Goal: Contribute content: Add original content to the website for others to see

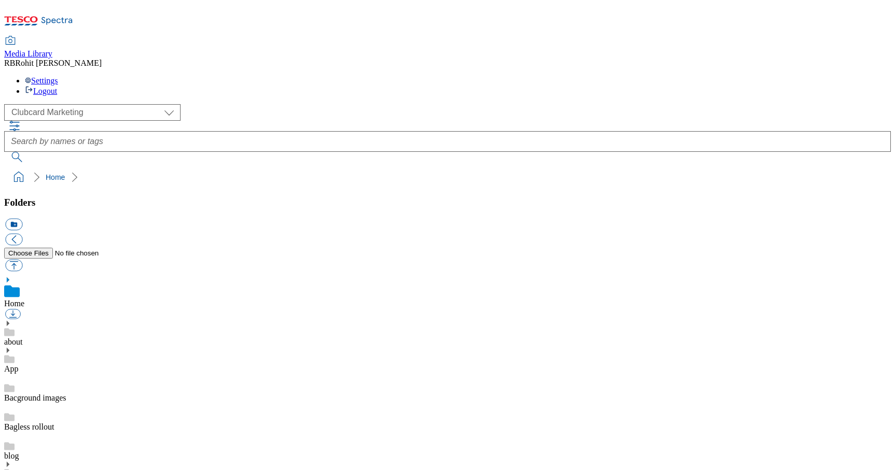
scroll to position [2, 0]
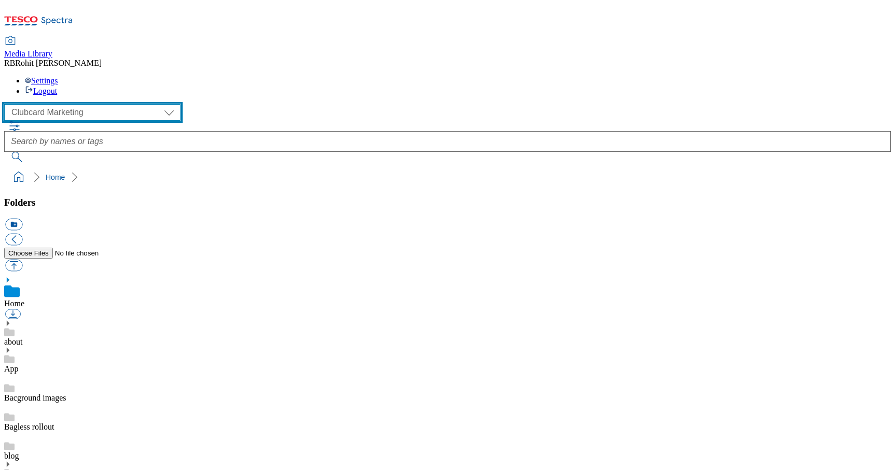
click at [50, 104] on select "Clubcard Marketing Clubcard ROI Dotcom UK GHS Marketing UK GHS ROI Realfood Tes…" at bounding box center [92, 112] width 176 height 17
select select "flare-ghs-roi"
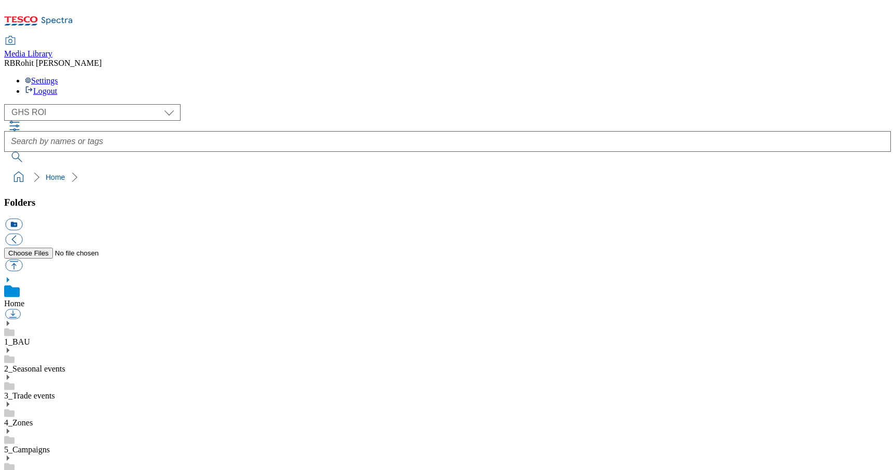
click at [9, 321] on use at bounding box center [8, 323] width 3 height 5
click at [11, 428] on icon at bounding box center [7, 431] width 7 height 7
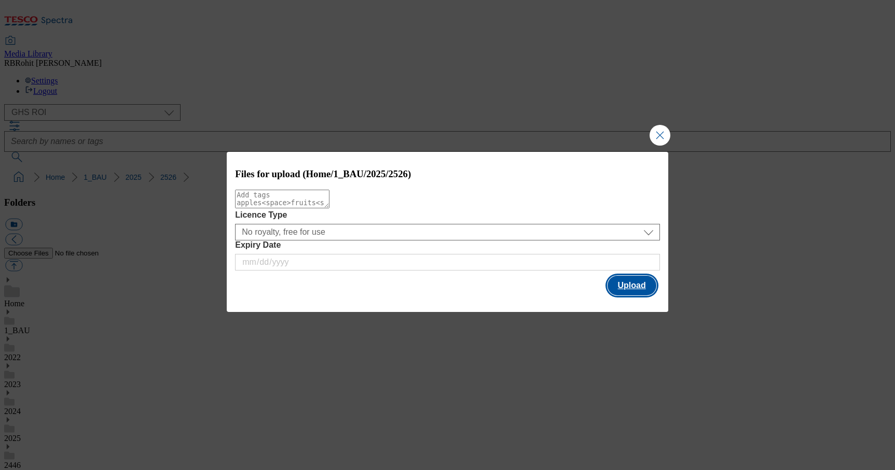
click at [619, 286] on button "Upload" at bounding box center [631, 286] width 49 height 20
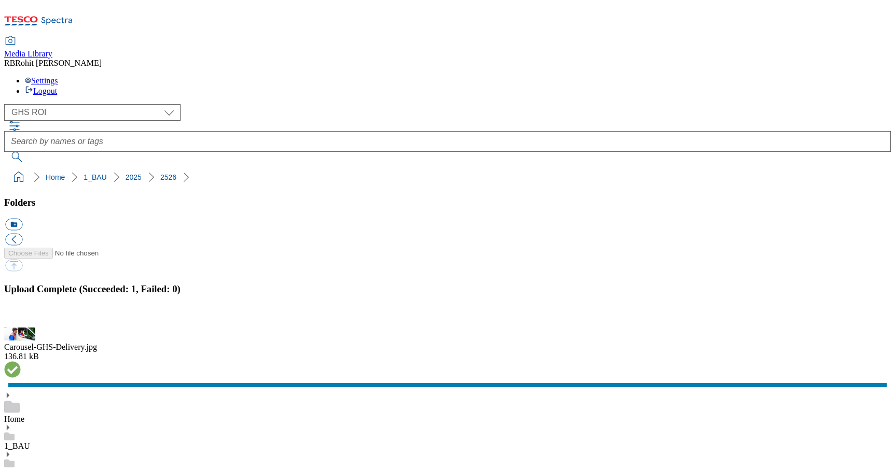
click at [21, 317] on button "button" at bounding box center [13, 322] width 16 height 10
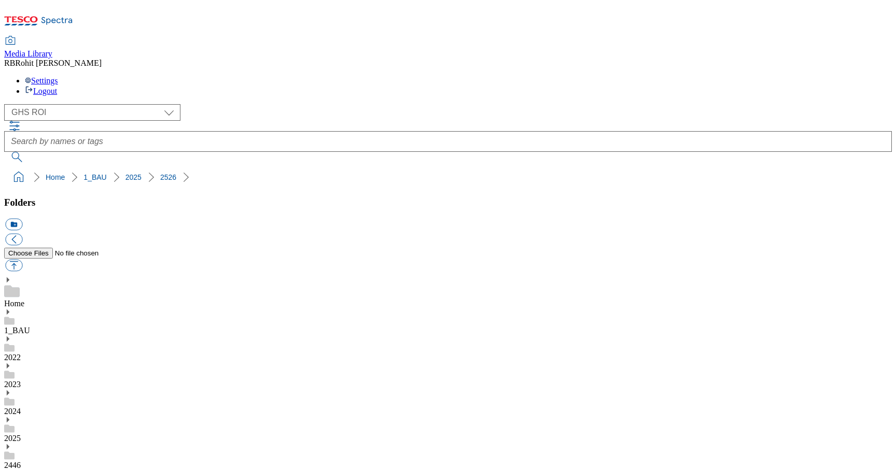
click at [55, 104] on div "( optional ) Clubcard Marketing Clubcard ROI Dotcom UK GHS Marketing UK GHS ROI…" at bounding box center [448, 112] width 888 height 17
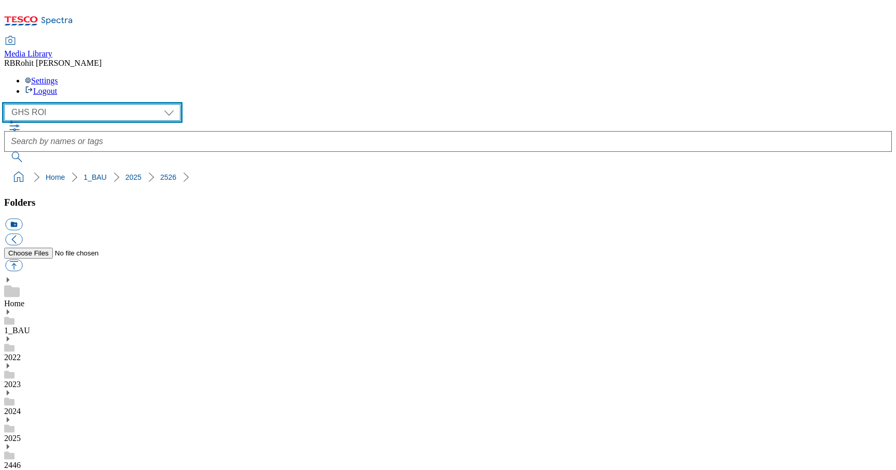
click at [53, 104] on select "Clubcard Marketing Clubcard ROI Dotcom UK GHS Marketing UK GHS ROI Realfood Tes…" at bounding box center [92, 112] width 176 height 17
click at [52, 104] on select "Clubcard Marketing Clubcard ROI Dotcom UK GHS Marketing UK GHS ROI Realfood Tes…" at bounding box center [92, 112] width 176 height 17
click at [40, 104] on select "Clubcard Marketing Clubcard ROI Dotcom UK GHS Marketing UK GHS ROI Realfood Tes…" at bounding box center [92, 112] width 176 height 17
select select "flare-clubcard-mktg"
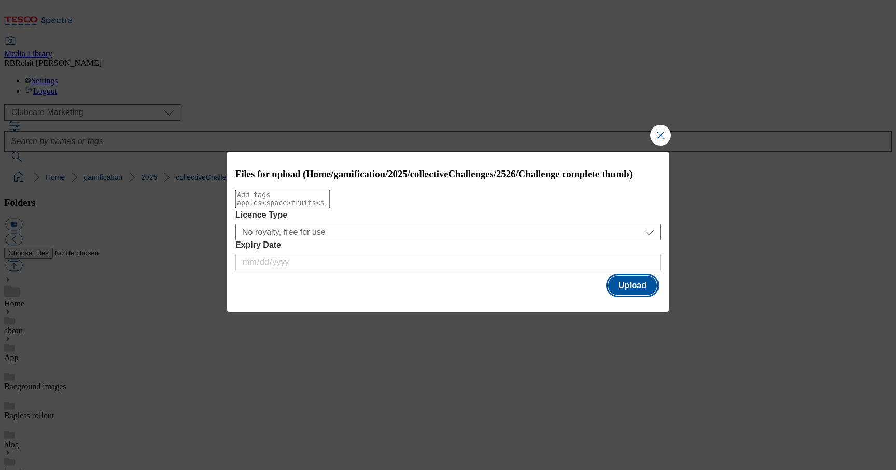
click at [626, 290] on button "Upload" at bounding box center [632, 286] width 49 height 20
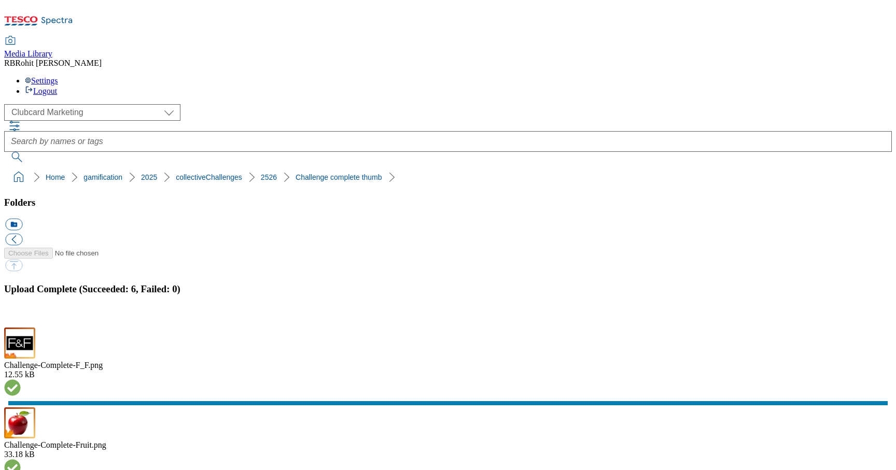
scroll to position [75, 0]
click at [21, 317] on button "button" at bounding box center [13, 322] width 16 height 10
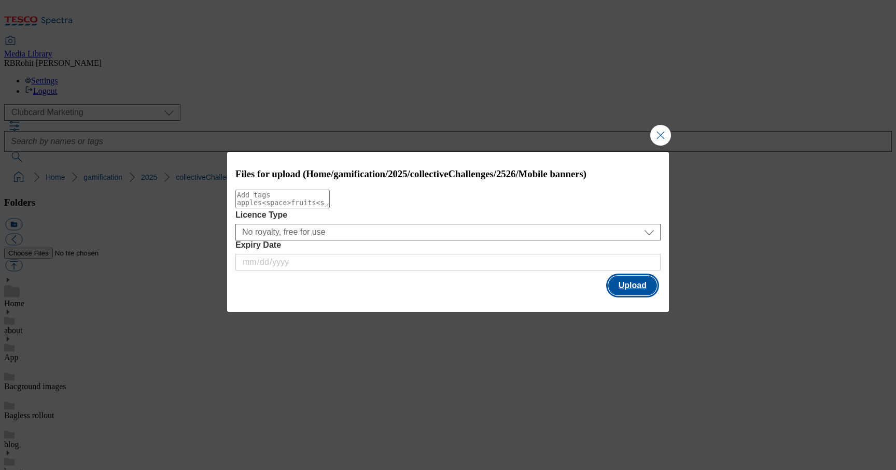
click at [637, 296] on button "Upload" at bounding box center [632, 286] width 49 height 20
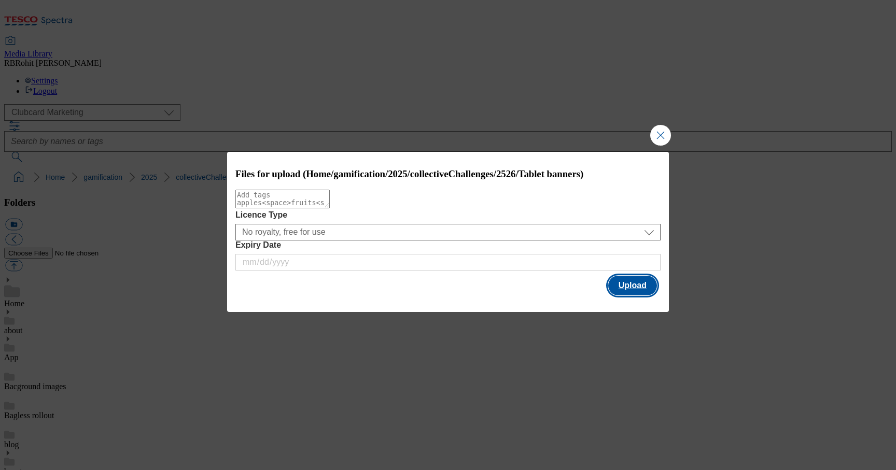
click at [636, 290] on button "Upload" at bounding box center [632, 286] width 49 height 20
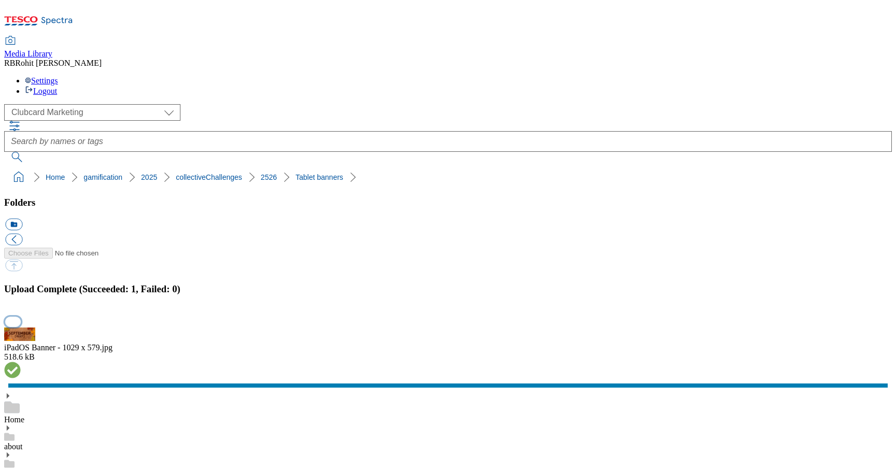
click at [21, 317] on button "button" at bounding box center [13, 322] width 16 height 10
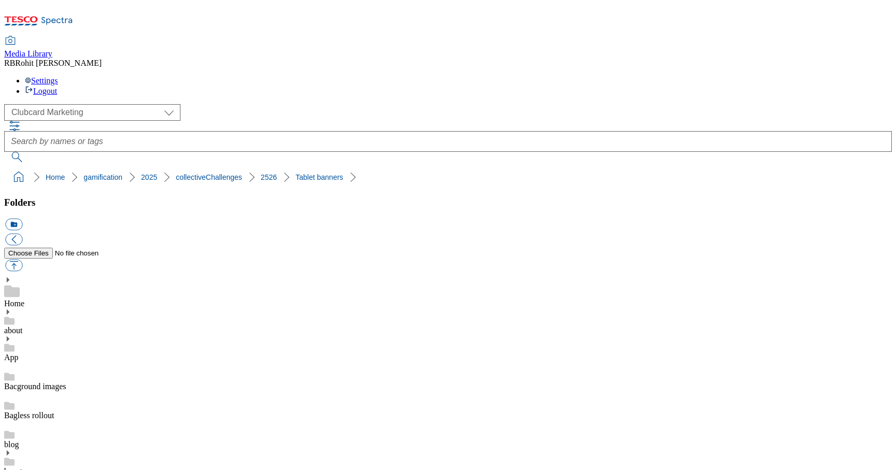
click at [83, 276] on div "Home" at bounding box center [448, 292] width 888 height 32
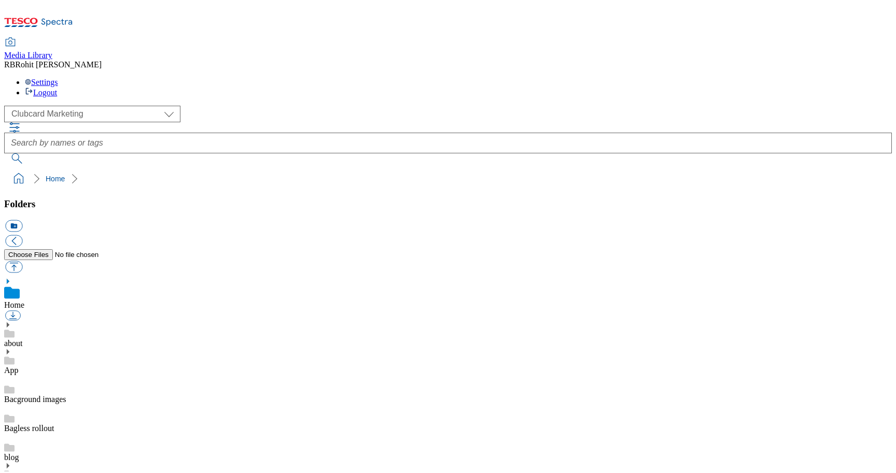
scroll to position [395, 0]
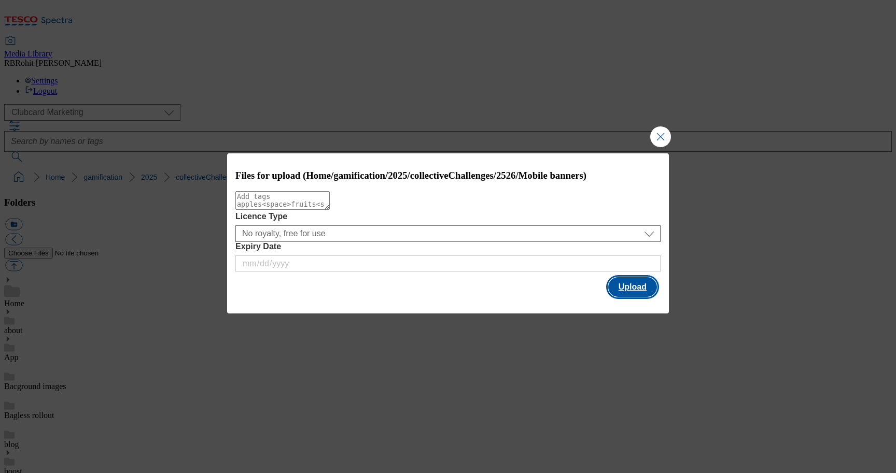
click at [632, 286] on button "Upload" at bounding box center [632, 287] width 49 height 20
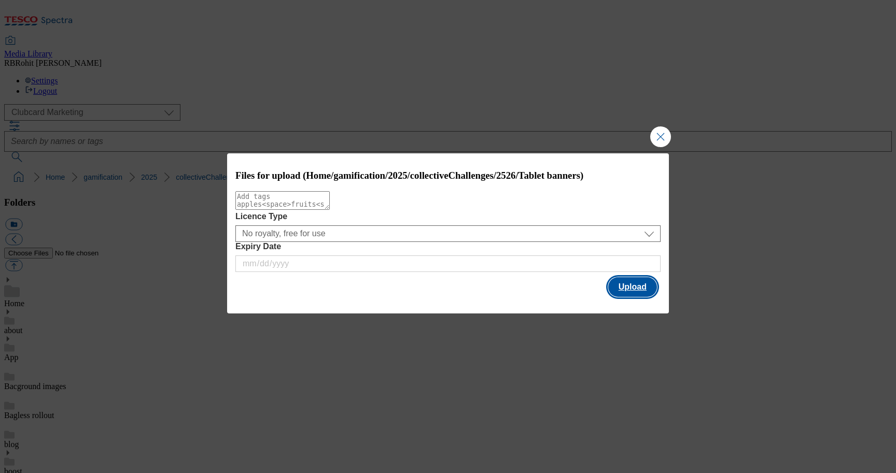
click at [638, 283] on button "Upload" at bounding box center [632, 287] width 49 height 20
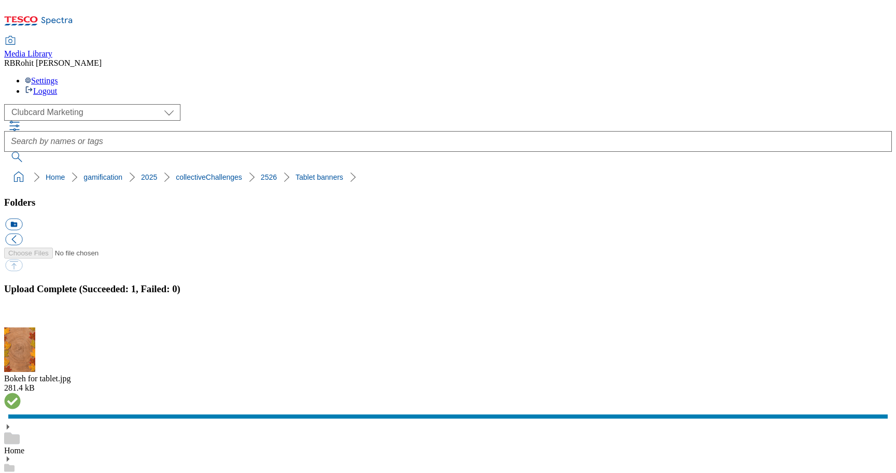
click at [21, 317] on button "button" at bounding box center [13, 322] width 16 height 10
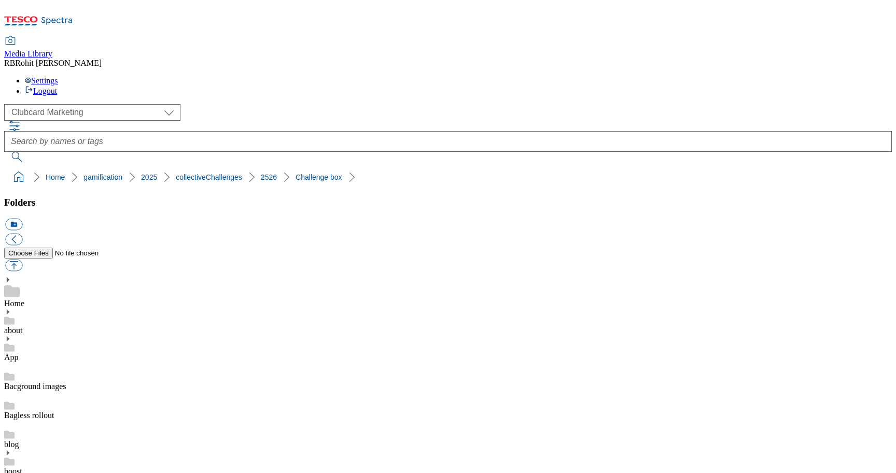
click at [78, 276] on div "Home" at bounding box center [448, 292] width 888 height 32
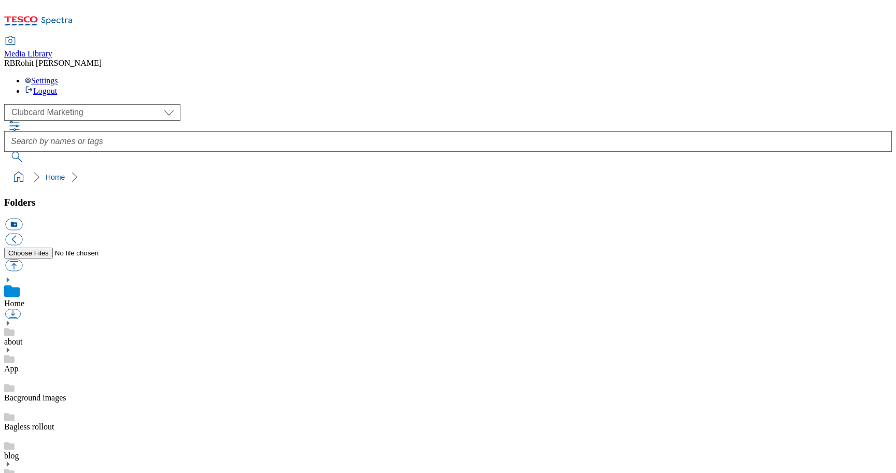
scroll to position [305, 0]
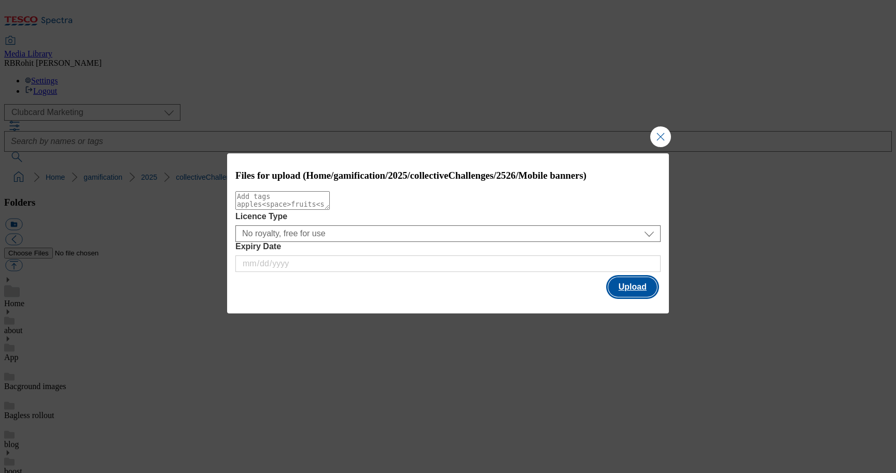
click at [640, 286] on button "Upload" at bounding box center [632, 287] width 49 height 20
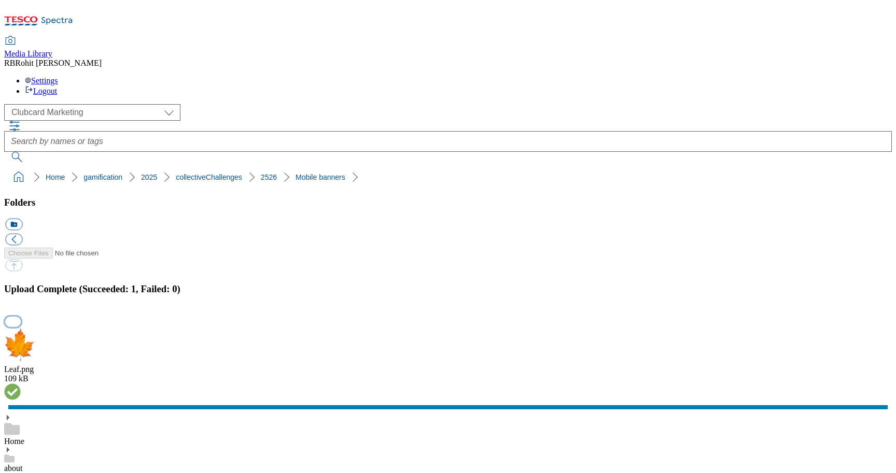
click at [21, 317] on button "button" at bounding box center [13, 322] width 16 height 10
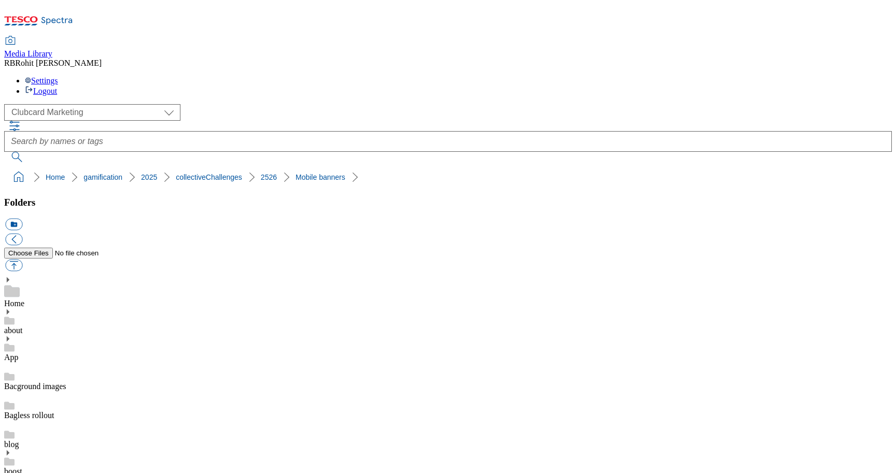
click at [63, 276] on div "Home" at bounding box center [448, 292] width 888 height 32
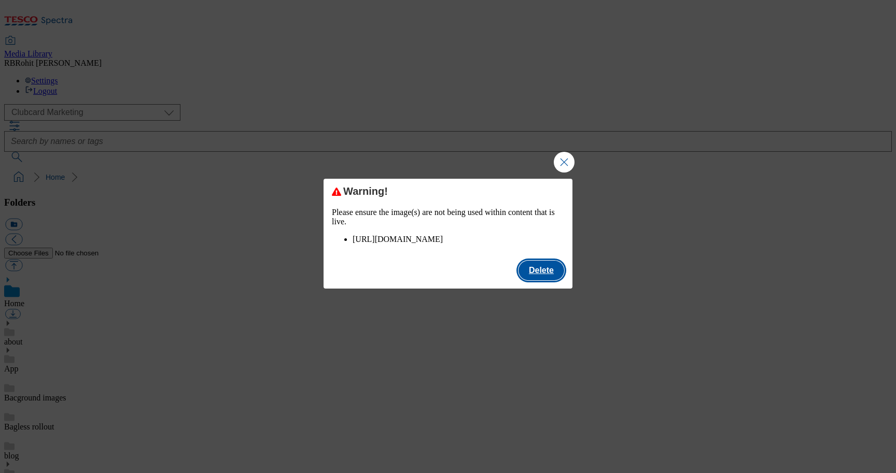
click at [536, 281] on button "Delete" at bounding box center [542, 271] width 46 height 20
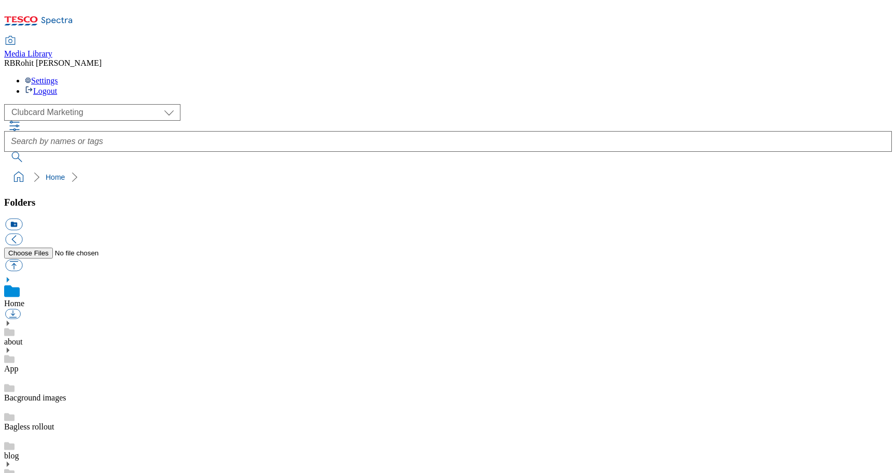
scroll to position [373, 0]
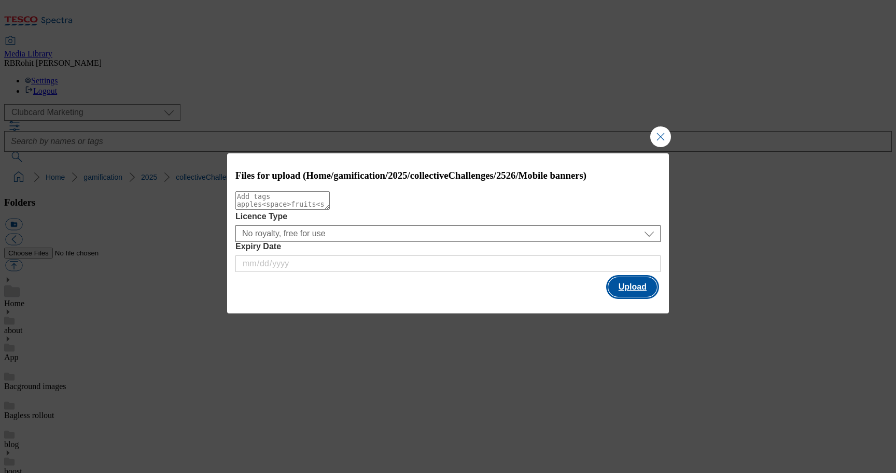
click at [636, 292] on button "Upload" at bounding box center [632, 287] width 49 height 20
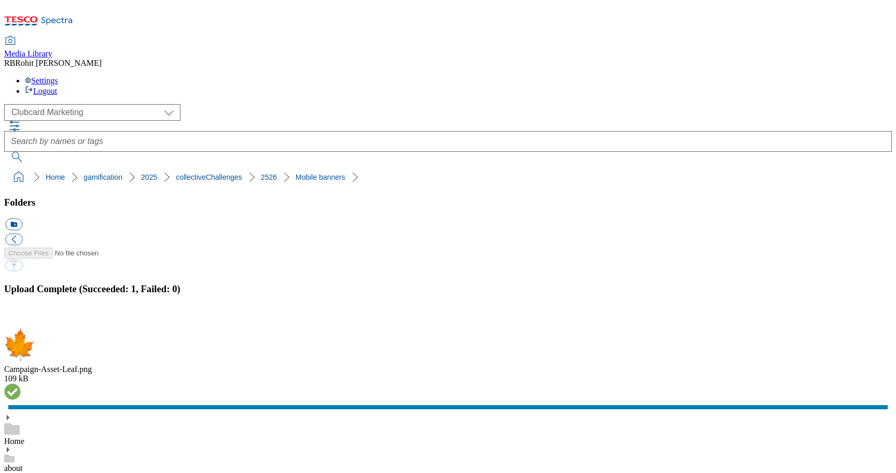
click at [97, 414] on div "Home" at bounding box center [448, 430] width 888 height 32
click at [21, 317] on button "button" at bounding box center [13, 322] width 16 height 10
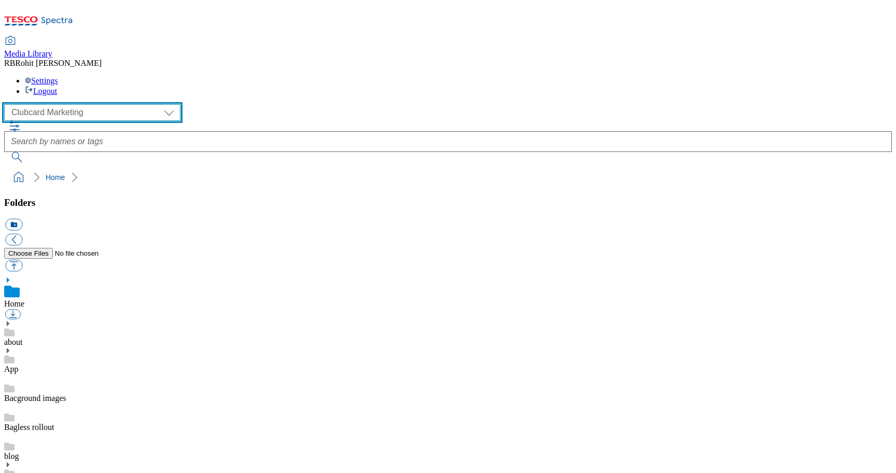
click at [60, 104] on select "Clubcard Marketing Clubcard ROI Dotcom UK GHS Marketing UK GHS ROI Realfood Tes…" at bounding box center [92, 112] width 176 height 17
select select "flare-ghs-mktg"
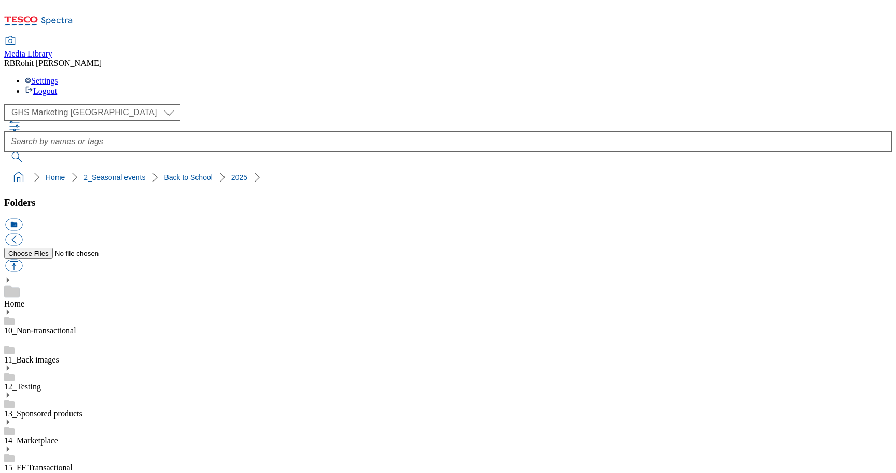
scroll to position [154, 0]
click at [22, 219] on button "icon_new_folder" at bounding box center [13, 225] width 17 height 12
type input "2526-Whoosh"
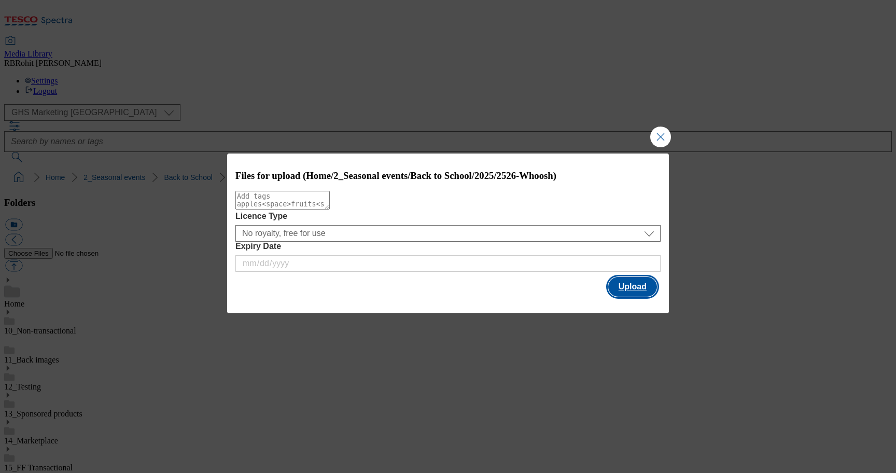
click at [655, 284] on button "Upload" at bounding box center [632, 287] width 49 height 20
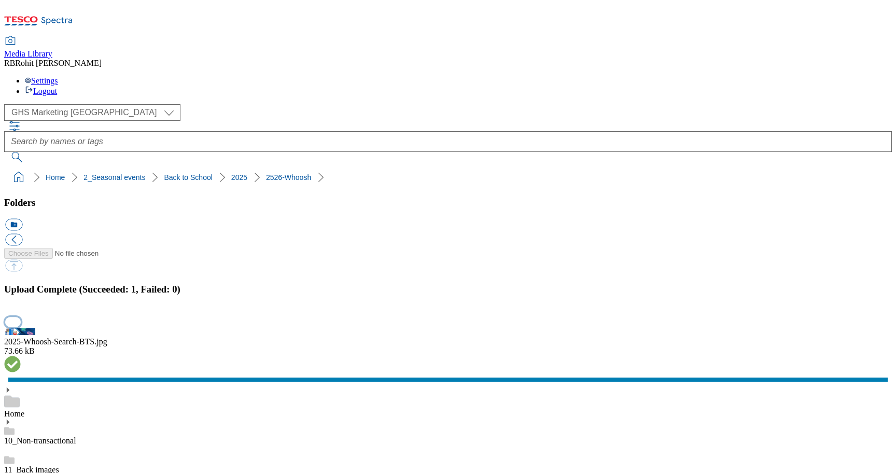
click at [21, 317] on button "button" at bounding box center [13, 322] width 16 height 10
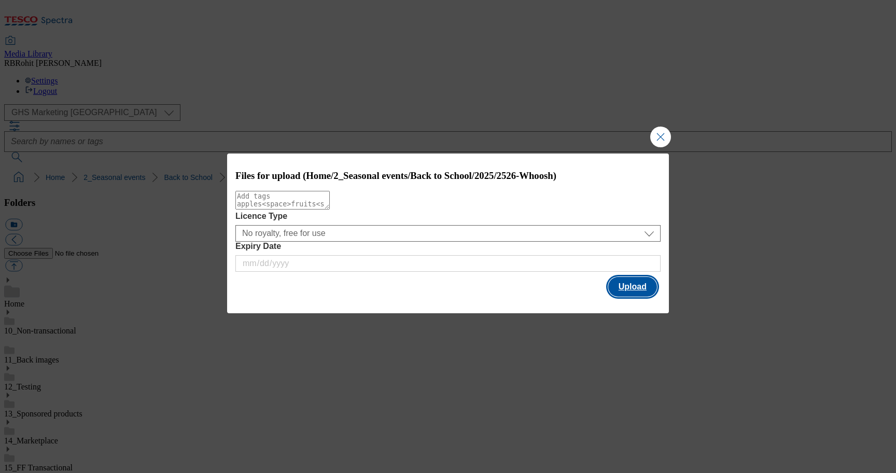
click at [624, 288] on button "Upload" at bounding box center [632, 287] width 49 height 20
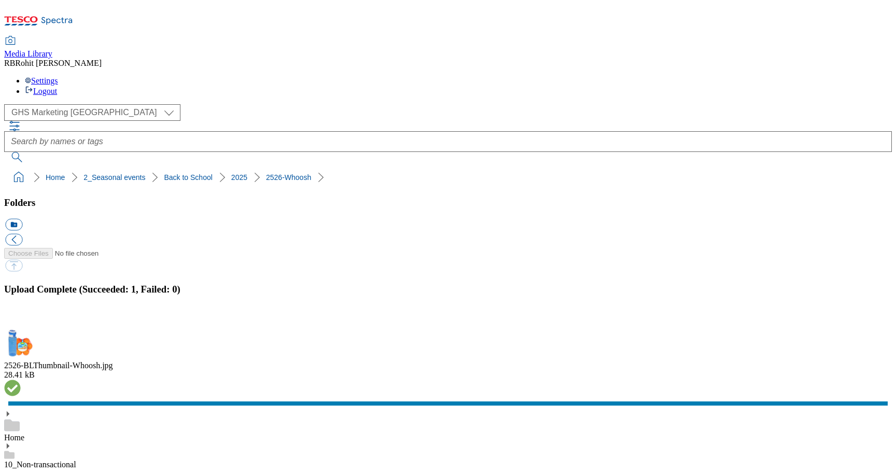
click at [21, 317] on button "button" at bounding box center [13, 322] width 16 height 10
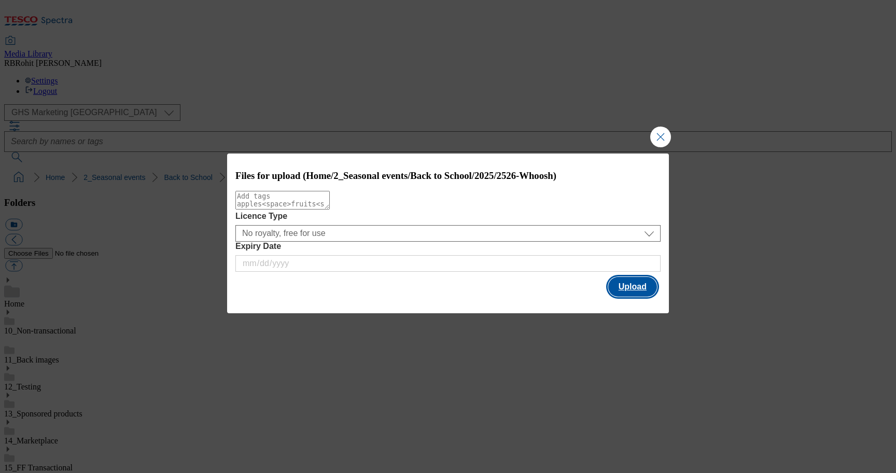
click at [623, 289] on button "Upload" at bounding box center [632, 287] width 49 height 20
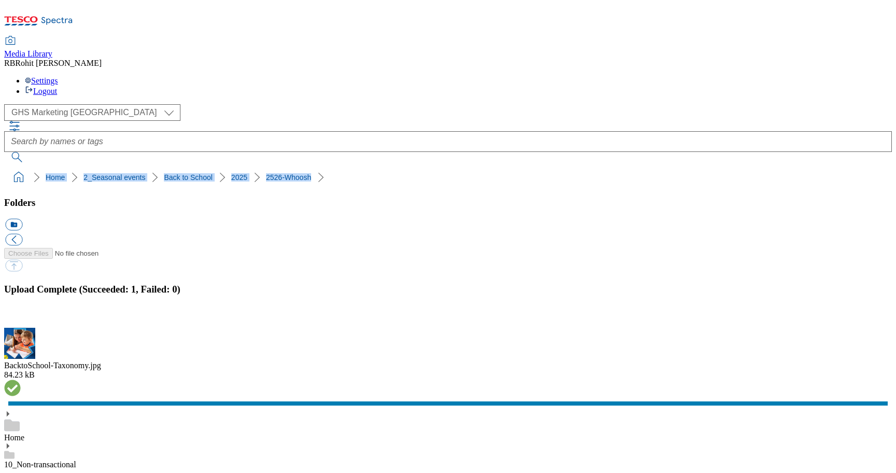
drag, startPoint x: 3, startPoint y: 104, endPoint x: 266, endPoint y: 106, distance: 262.9
click at [266, 168] on nav "Home 2_Seasonal events Back to School 2025 2526-Whoosh" at bounding box center [448, 178] width 888 height 20
copy ol "Home 2_Seasonal events Back to School 2025 2526-Whoosh"
